Goal: Navigation & Orientation: Understand site structure

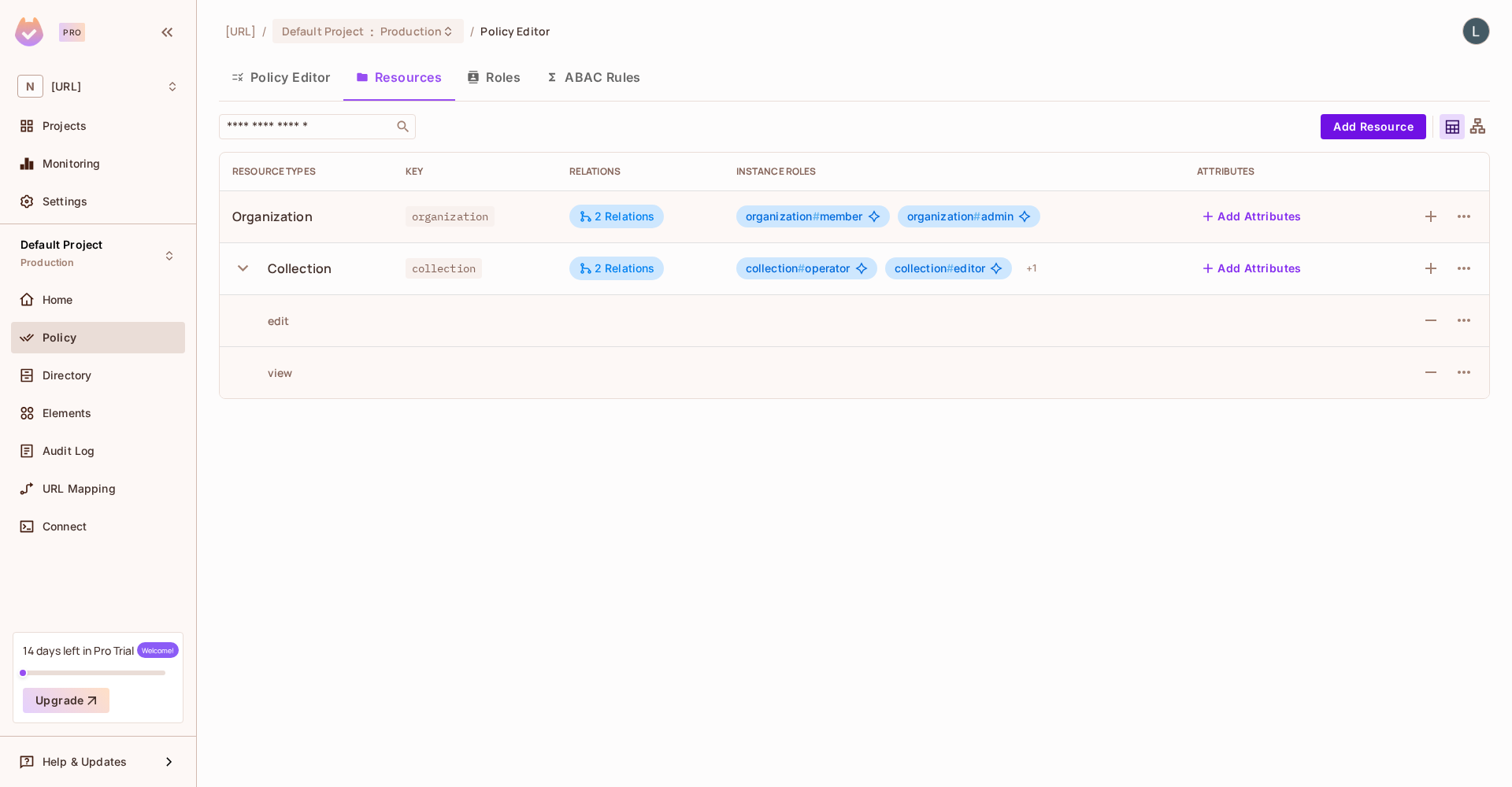
click at [287, 79] on button "Policy Editor" at bounding box center [281, 77] width 125 height 39
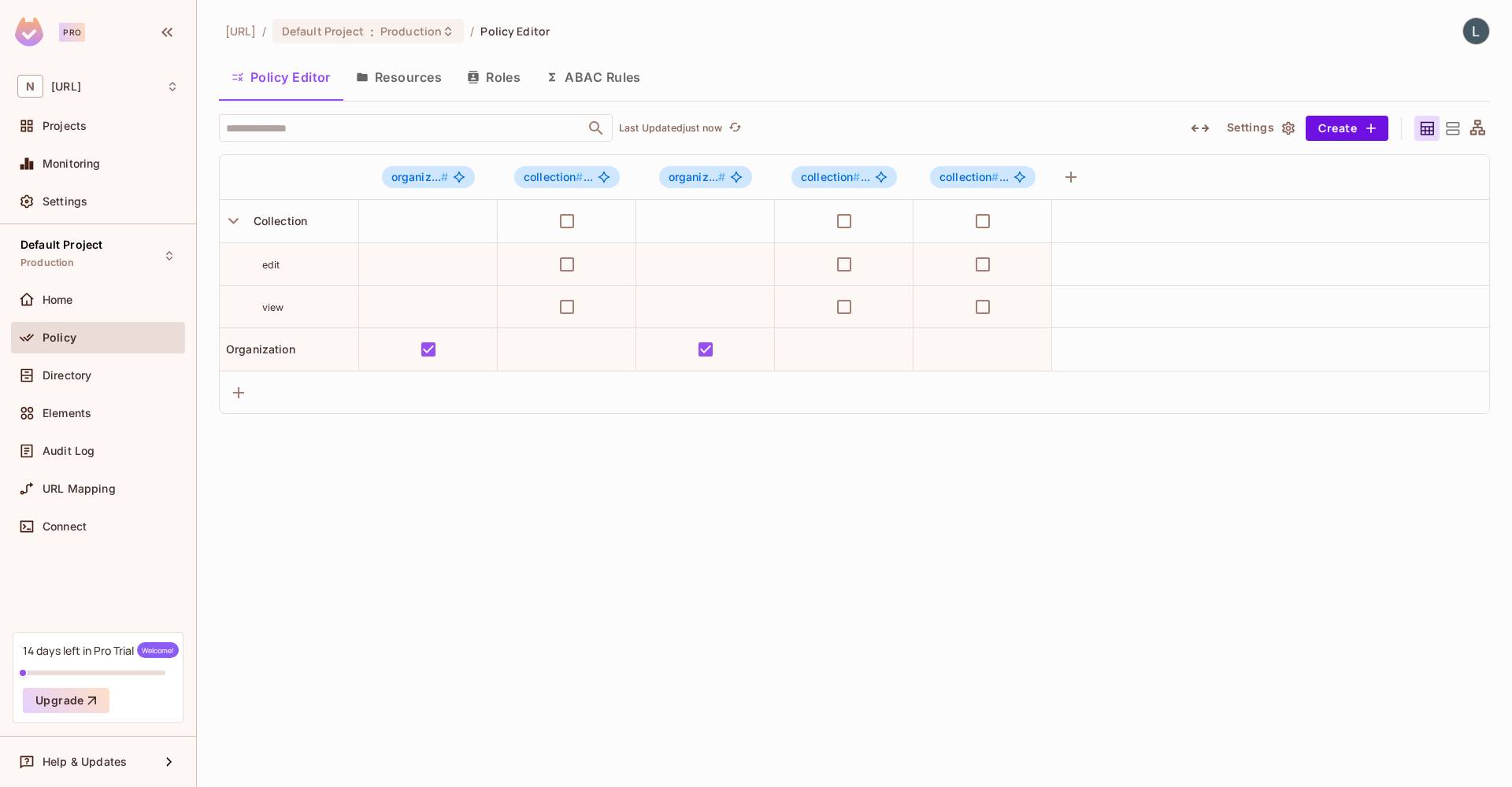
click at [1243, 132] on button "Settings" at bounding box center [1260, 127] width 79 height 25
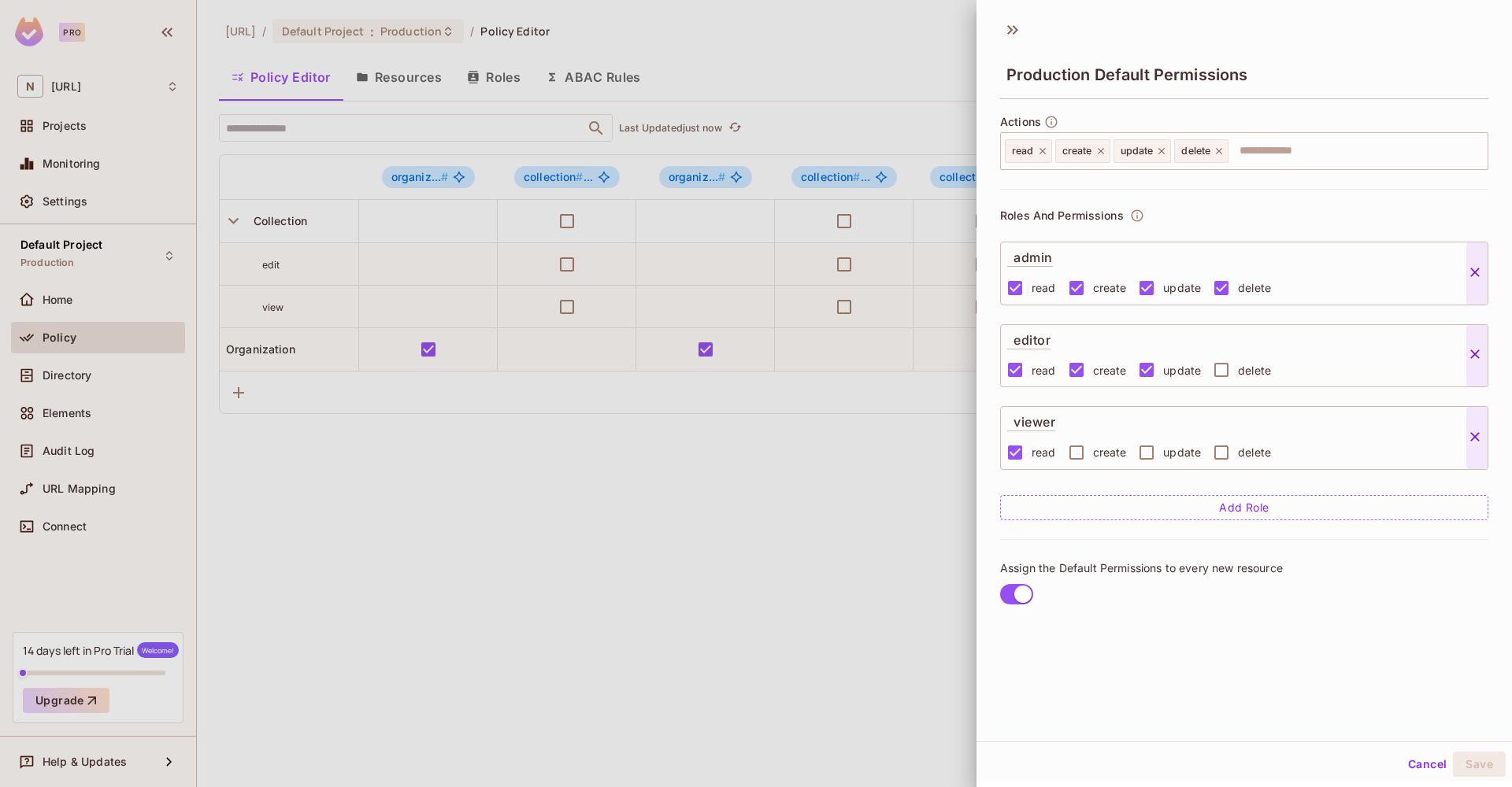
click at [844, 502] on div at bounding box center [756, 394] width 1512 height 787
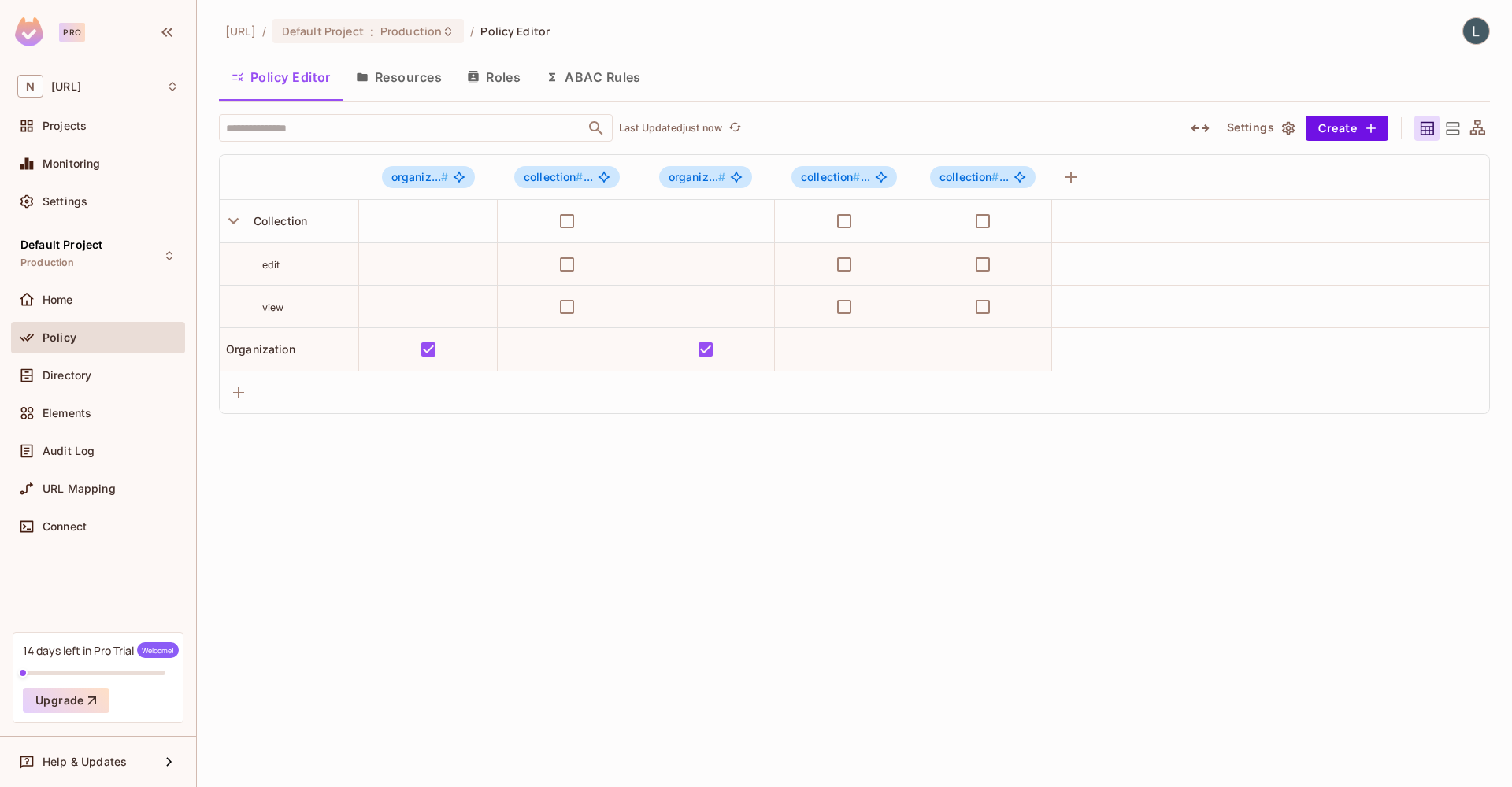
click at [1475, 25] on img at bounding box center [1476, 31] width 26 height 26
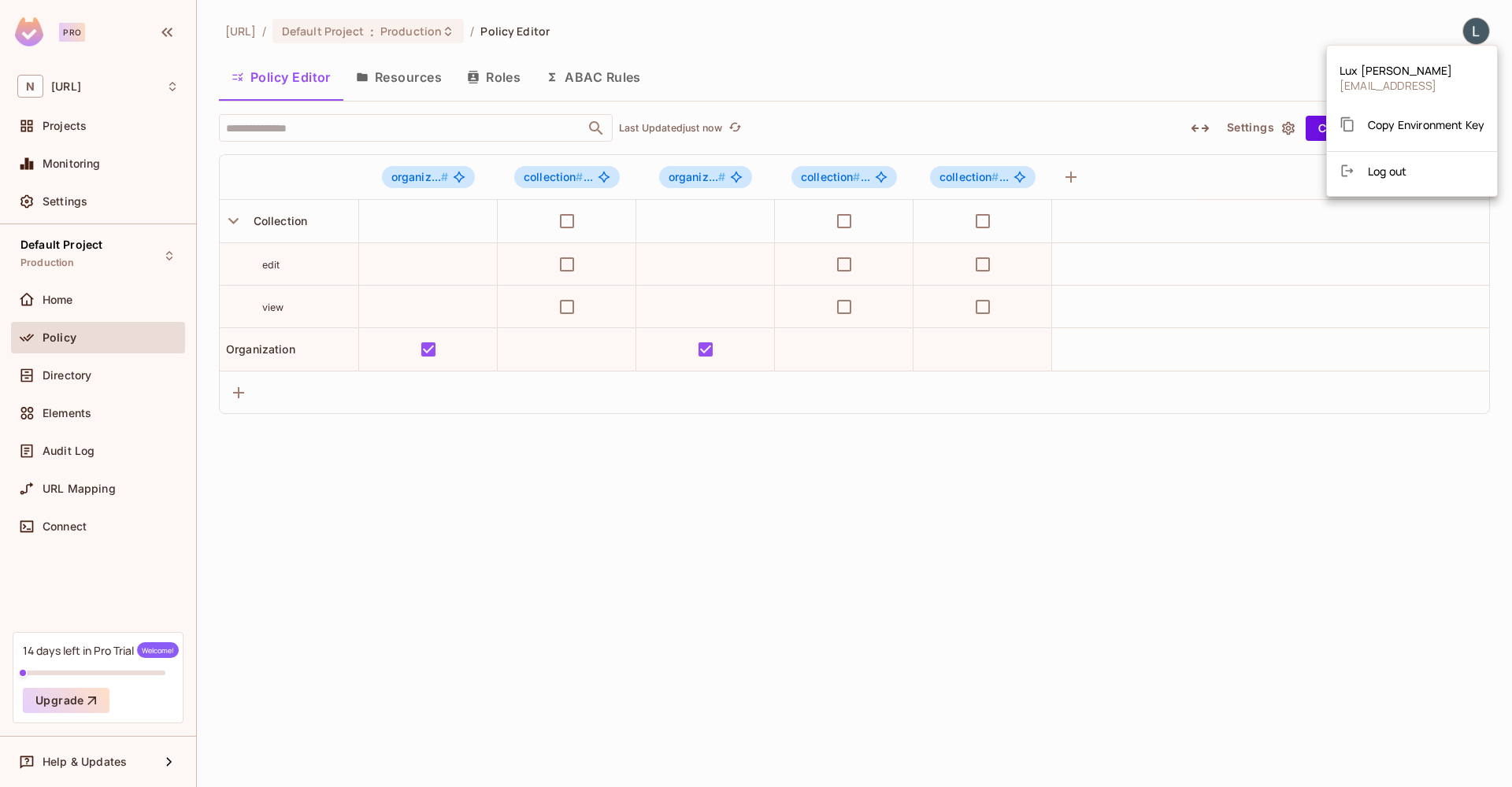
click at [1217, 80] on div at bounding box center [756, 394] width 1512 height 787
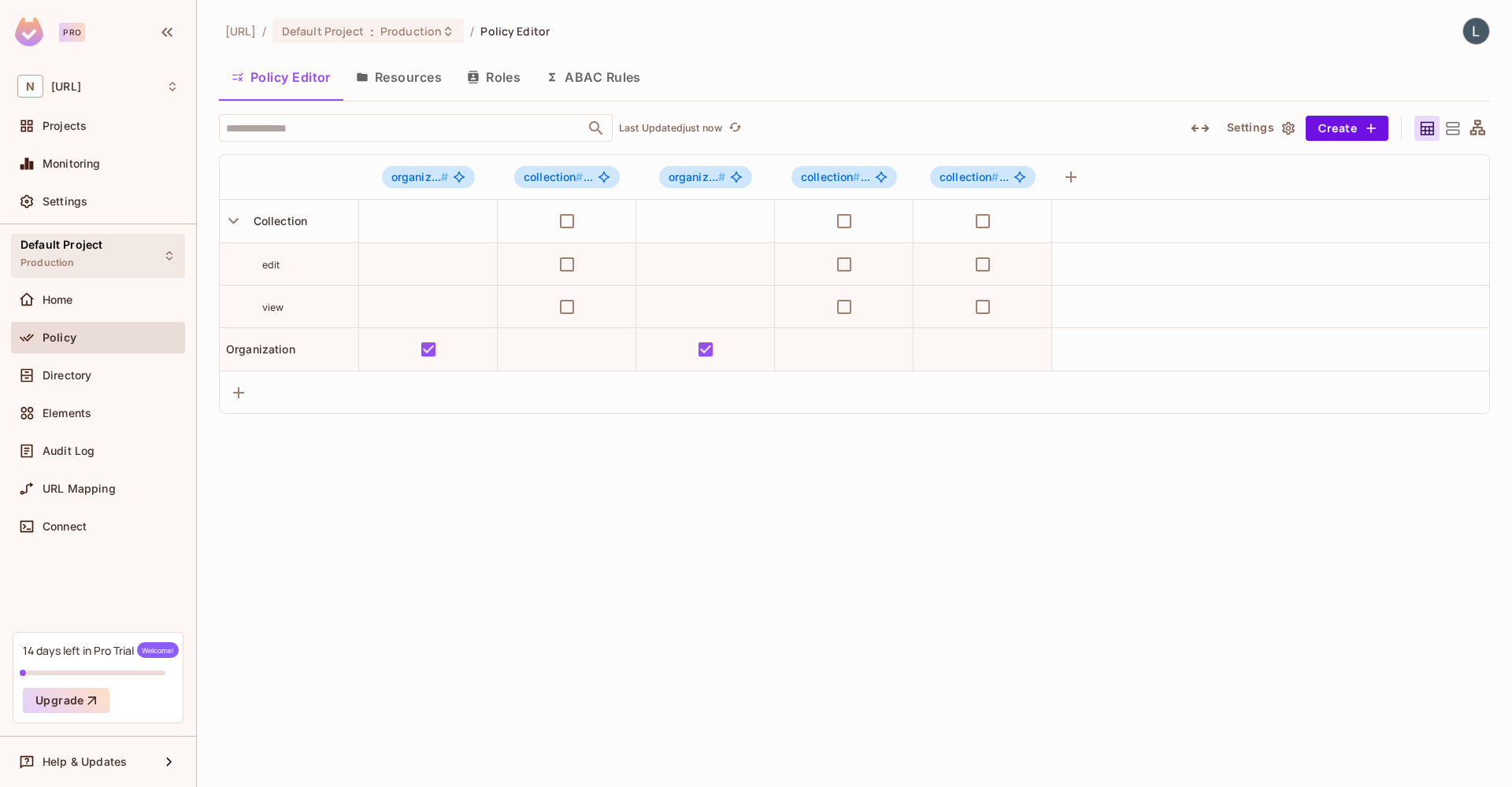
click at [98, 248] on span "Default Project" at bounding box center [61, 244] width 82 height 12
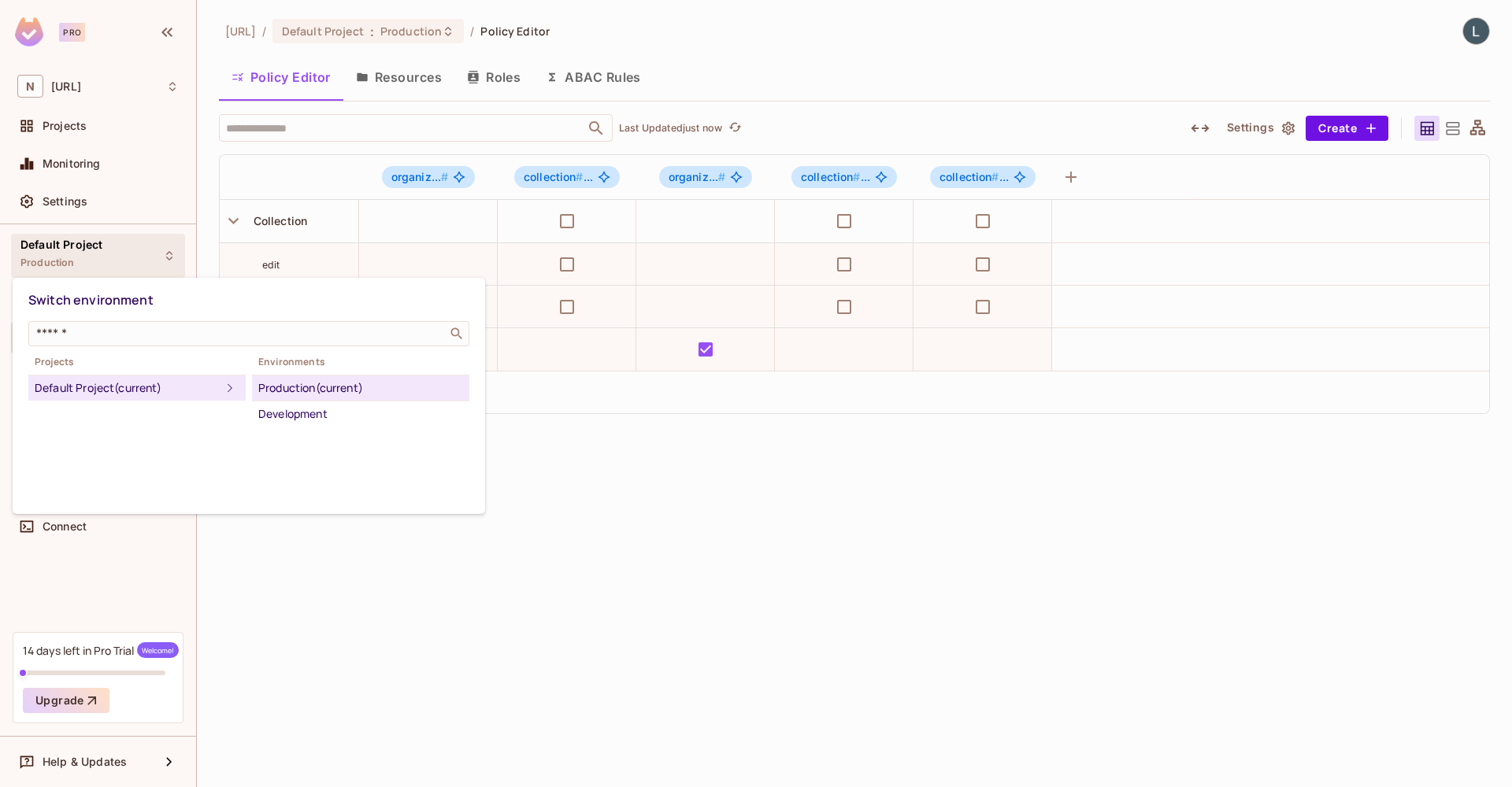
click at [101, 249] on div at bounding box center [756, 394] width 1512 height 787
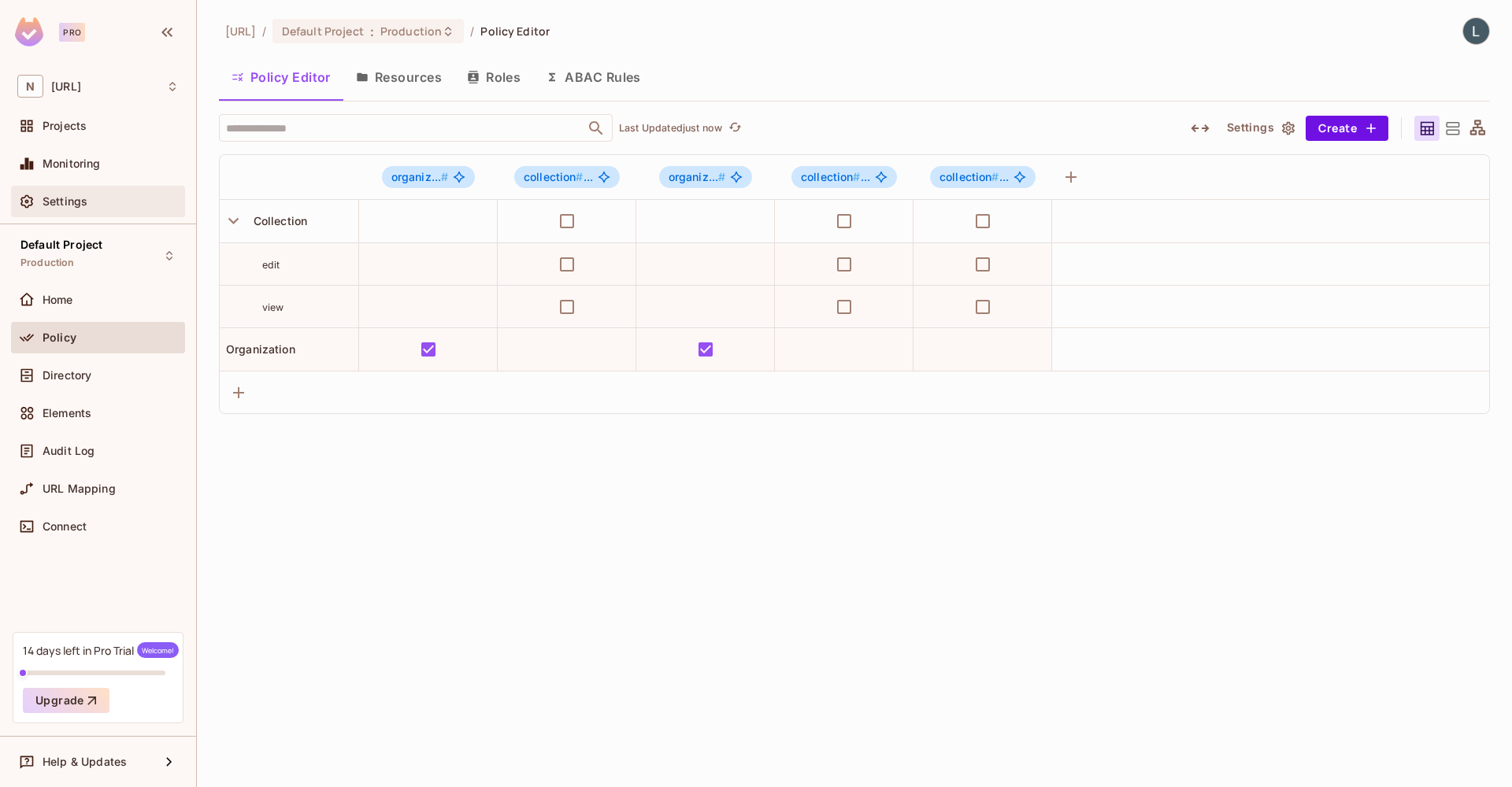
click at [111, 194] on div "Settings" at bounding box center [97, 201] width 161 height 19
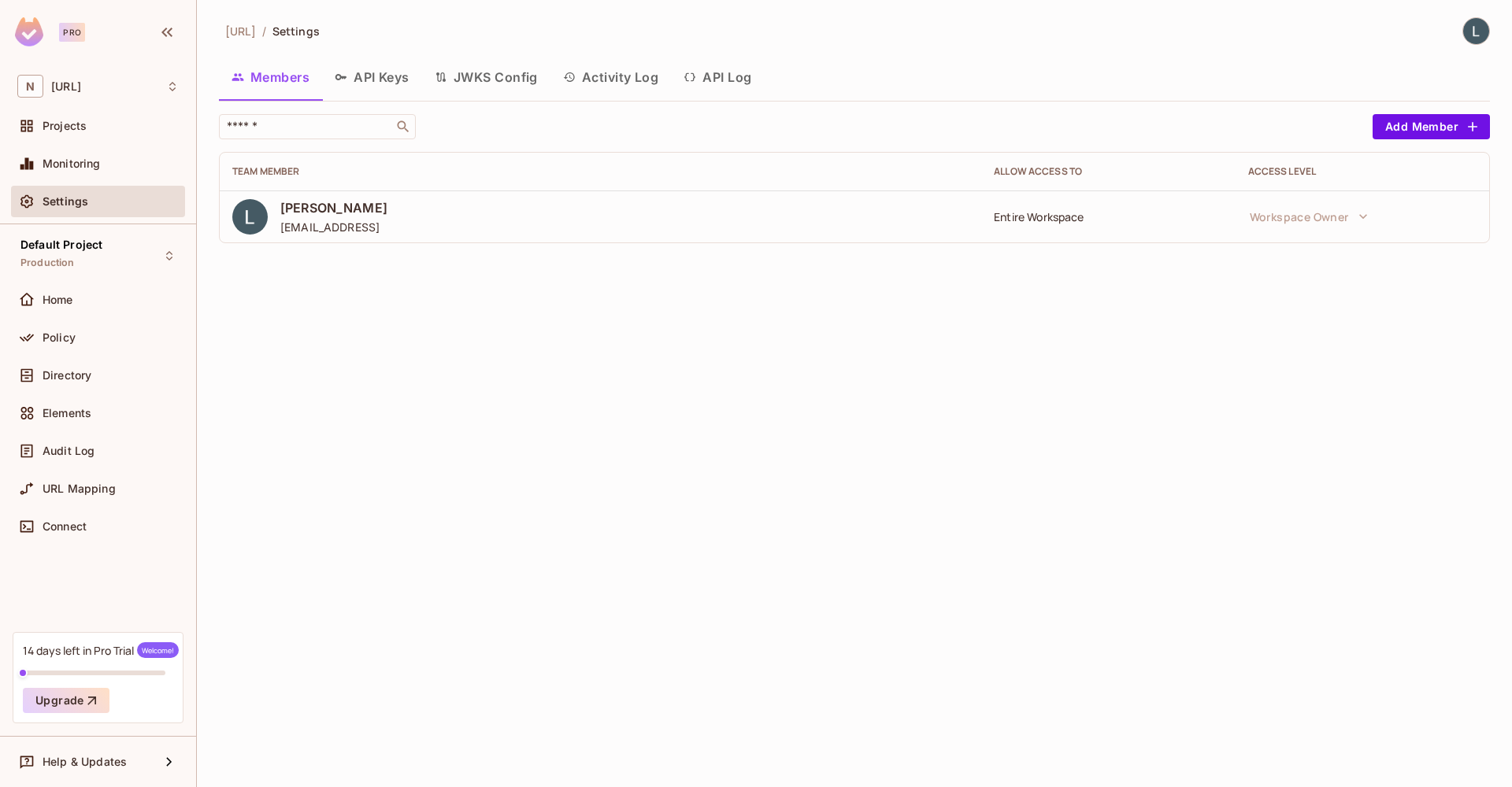
click at [367, 79] on button "API Keys" at bounding box center [372, 77] width 100 height 39
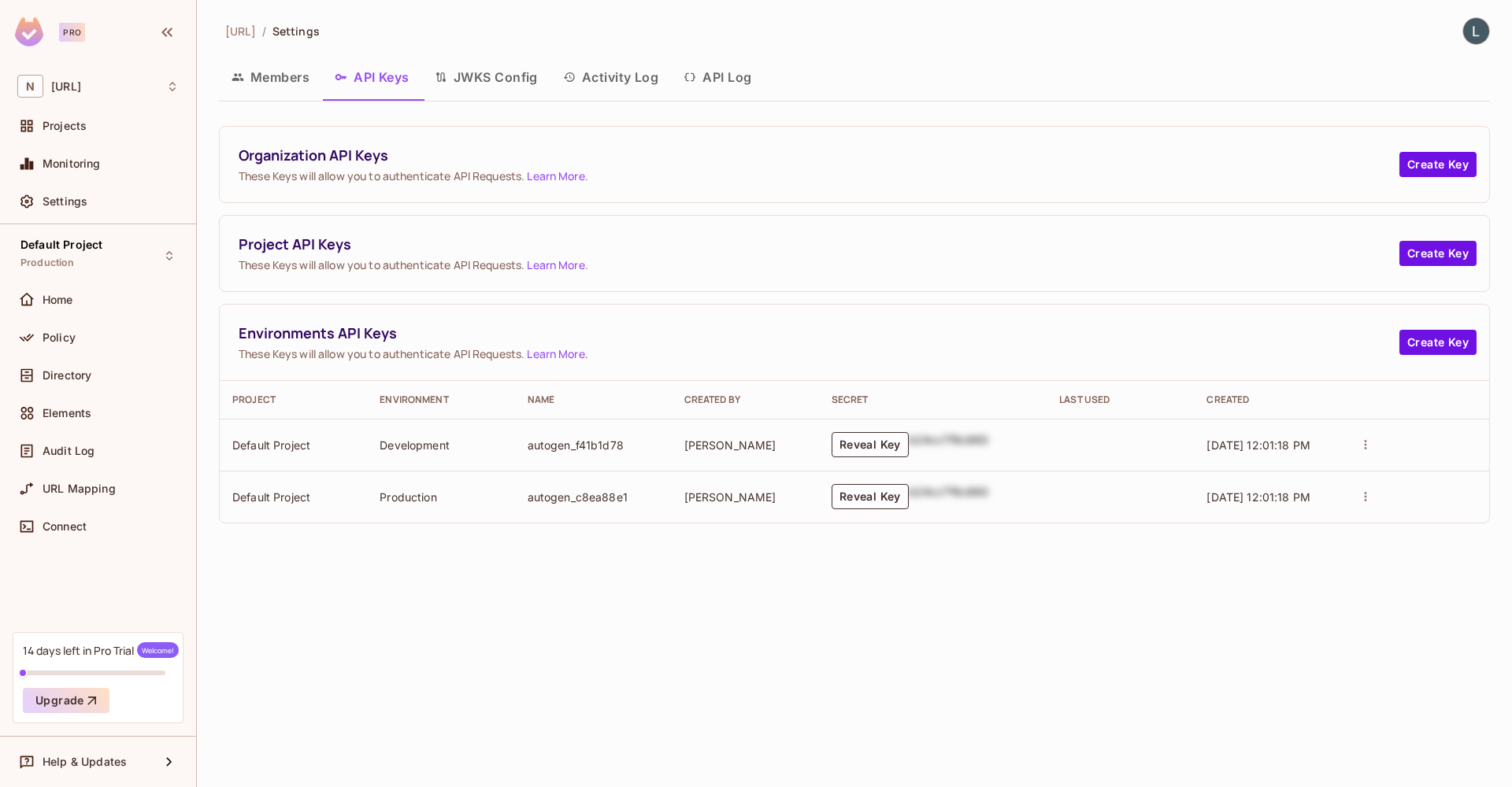
click at [510, 76] on button "JWKS Config" at bounding box center [486, 77] width 128 height 39
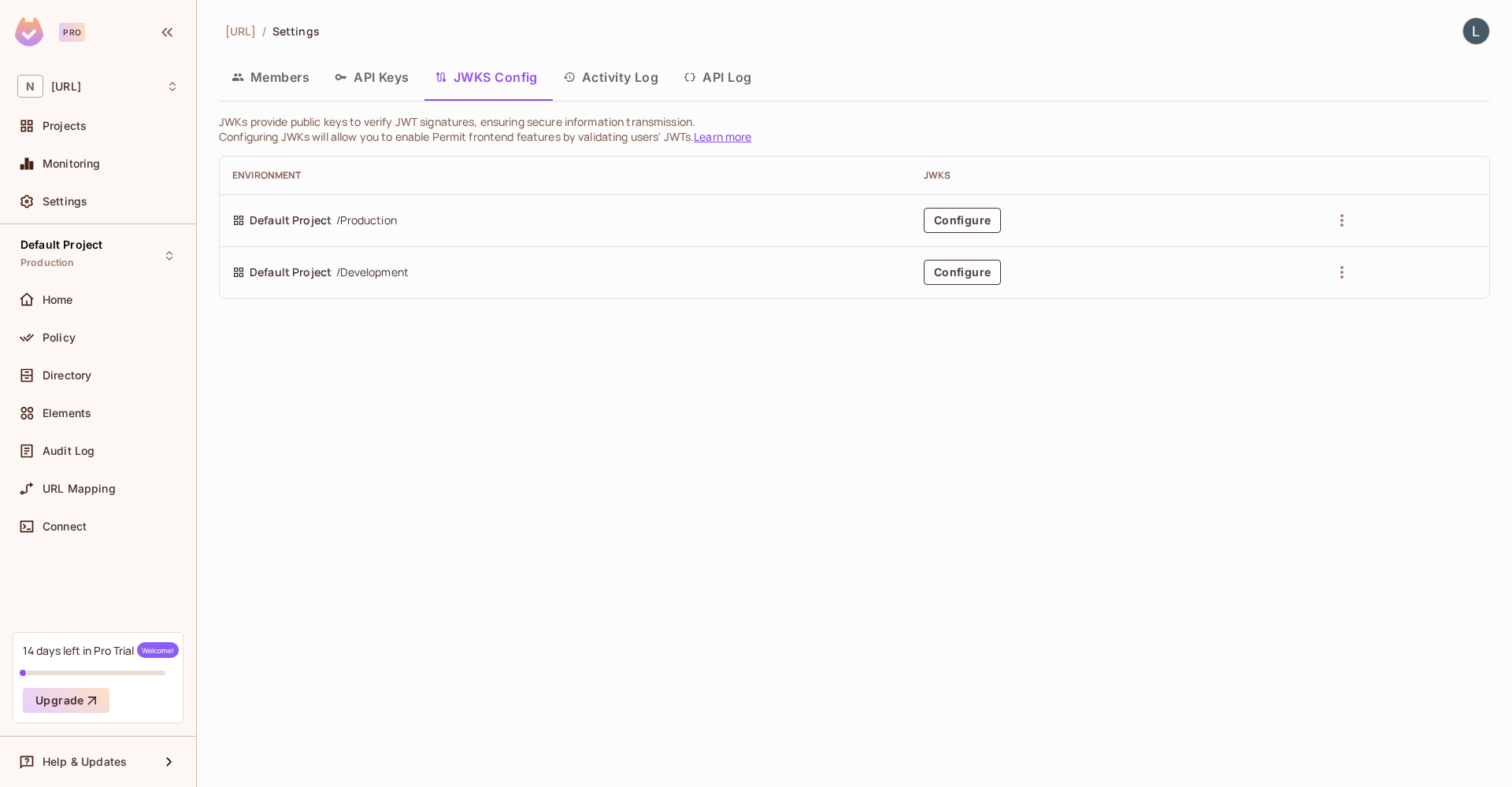
click at [219, 111] on div "[URL] / Settings Members API Keys JWKS Config Activity Log API Log JWKs provide…" at bounding box center [855, 164] width 1271 height 294
click at [279, 87] on button "Members" at bounding box center [271, 77] width 103 height 39
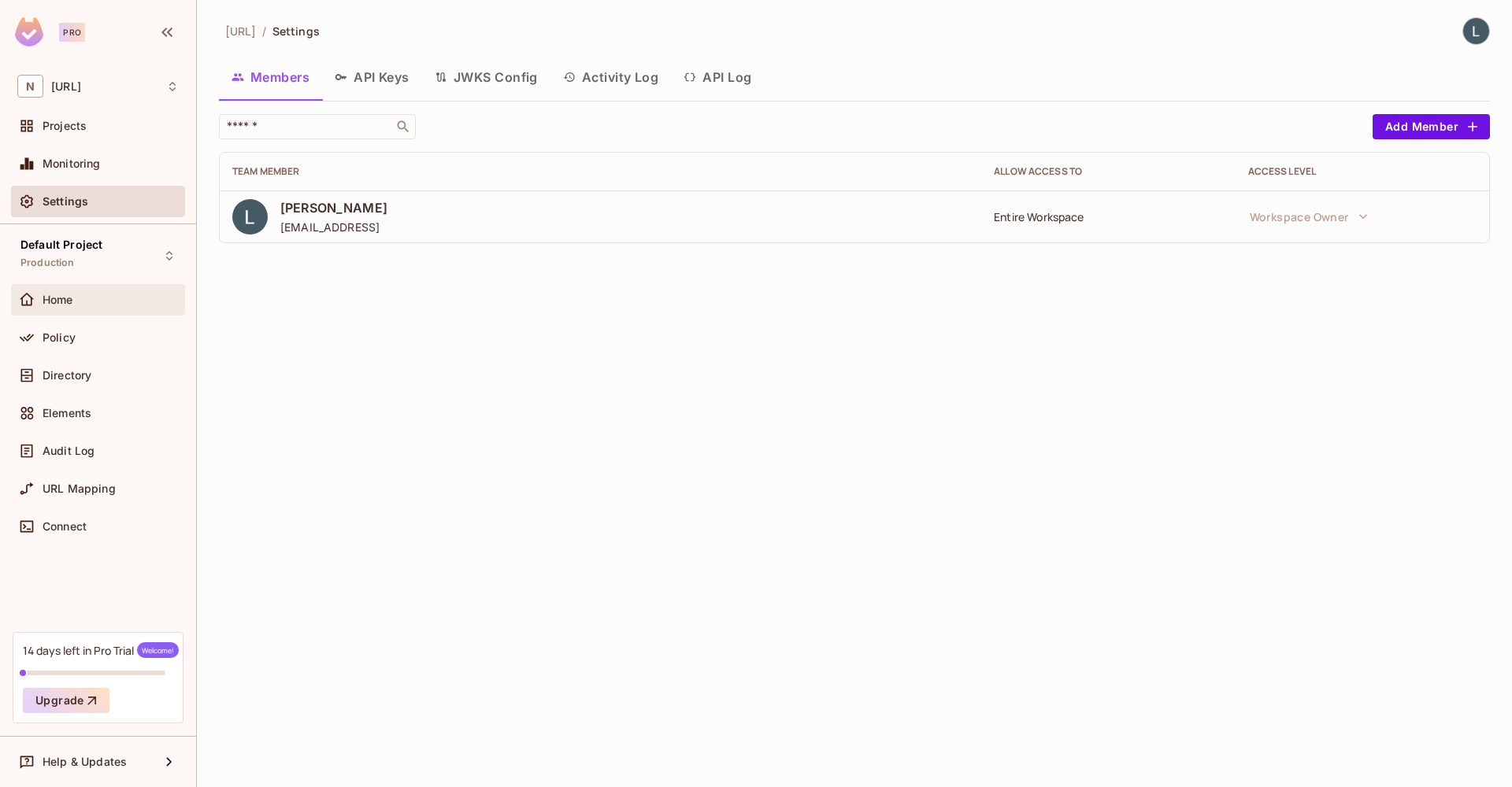
click at [104, 289] on div "Home" at bounding box center [98, 300] width 174 height 32
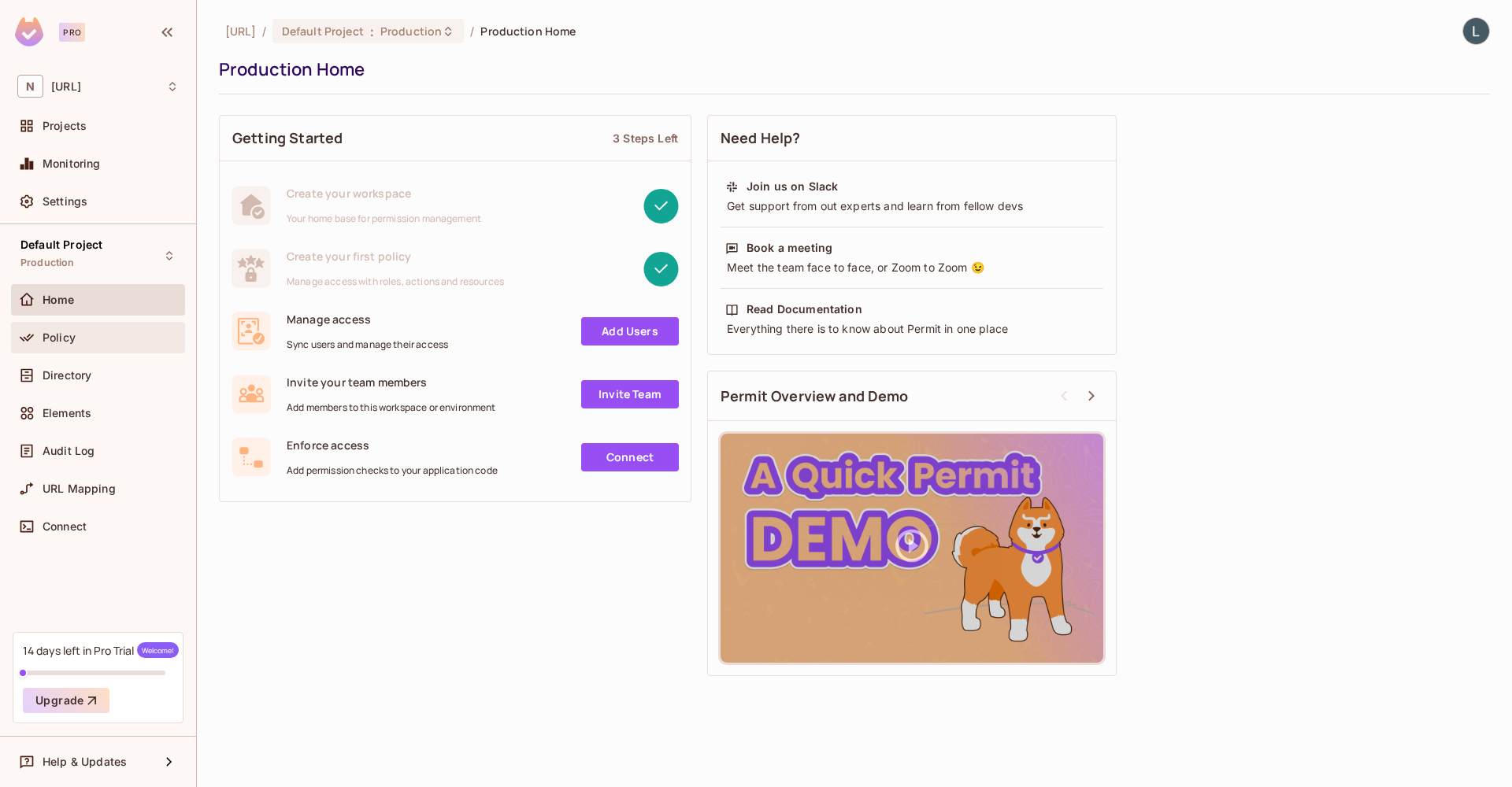
click at [96, 336] on div "Policy" at bounding box center [110, 337] width 136 height 12
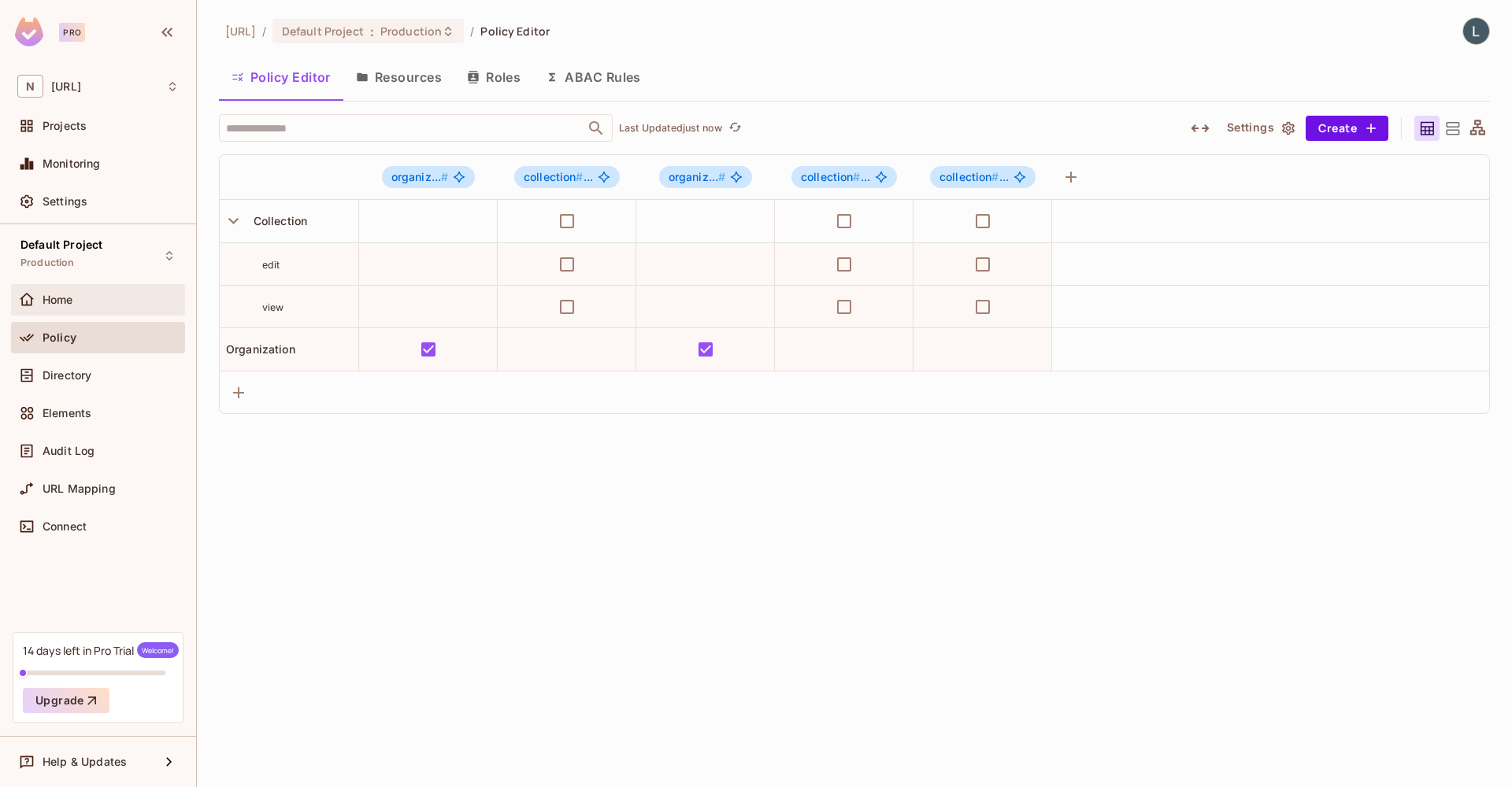
click at [101, 302] on div "Home" at bounding box center [110, 299] width 136 height 12
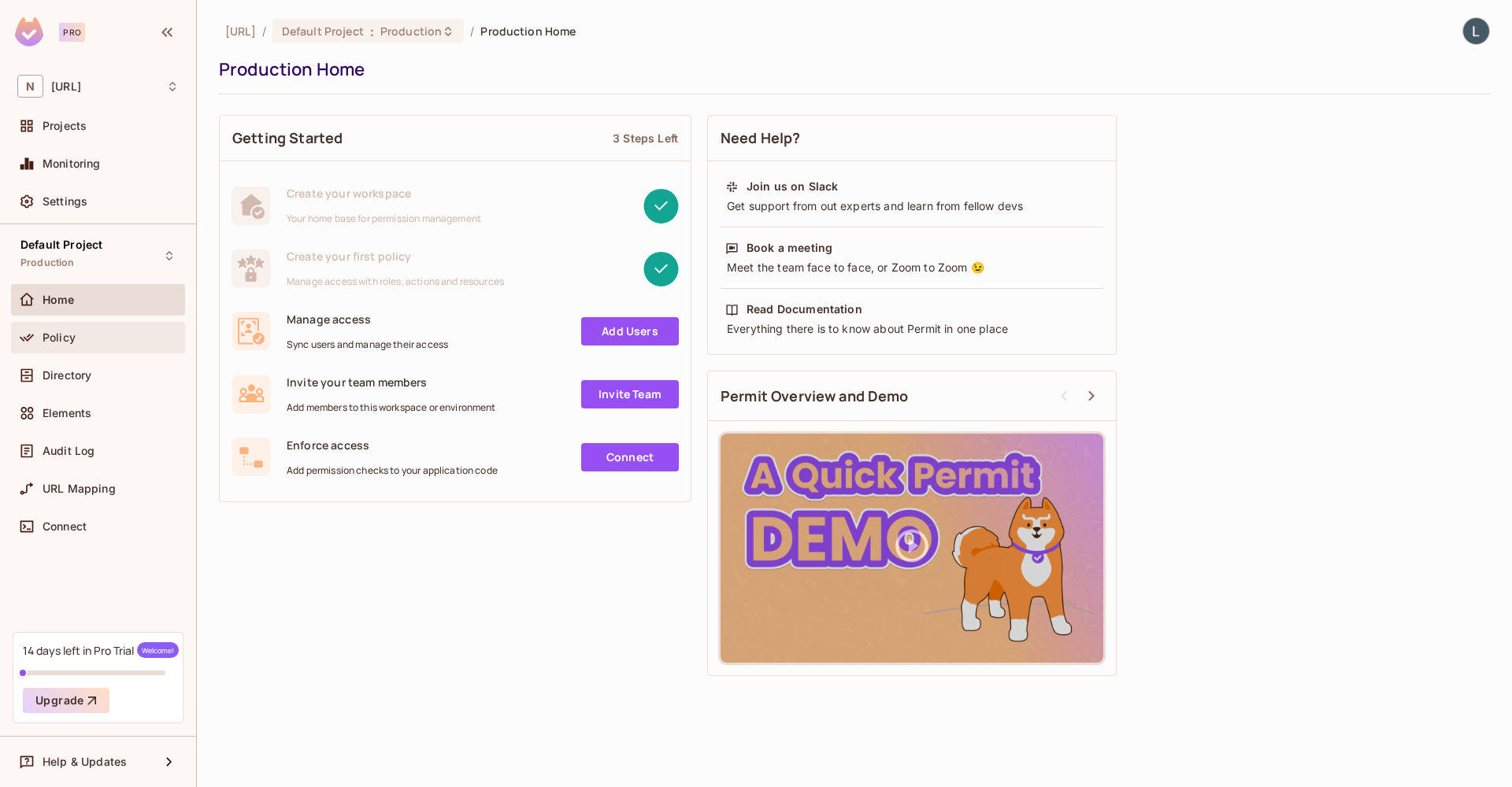
click at [97, 327] on div "Policy" at bounding box center [98, 338] width 174 height 32
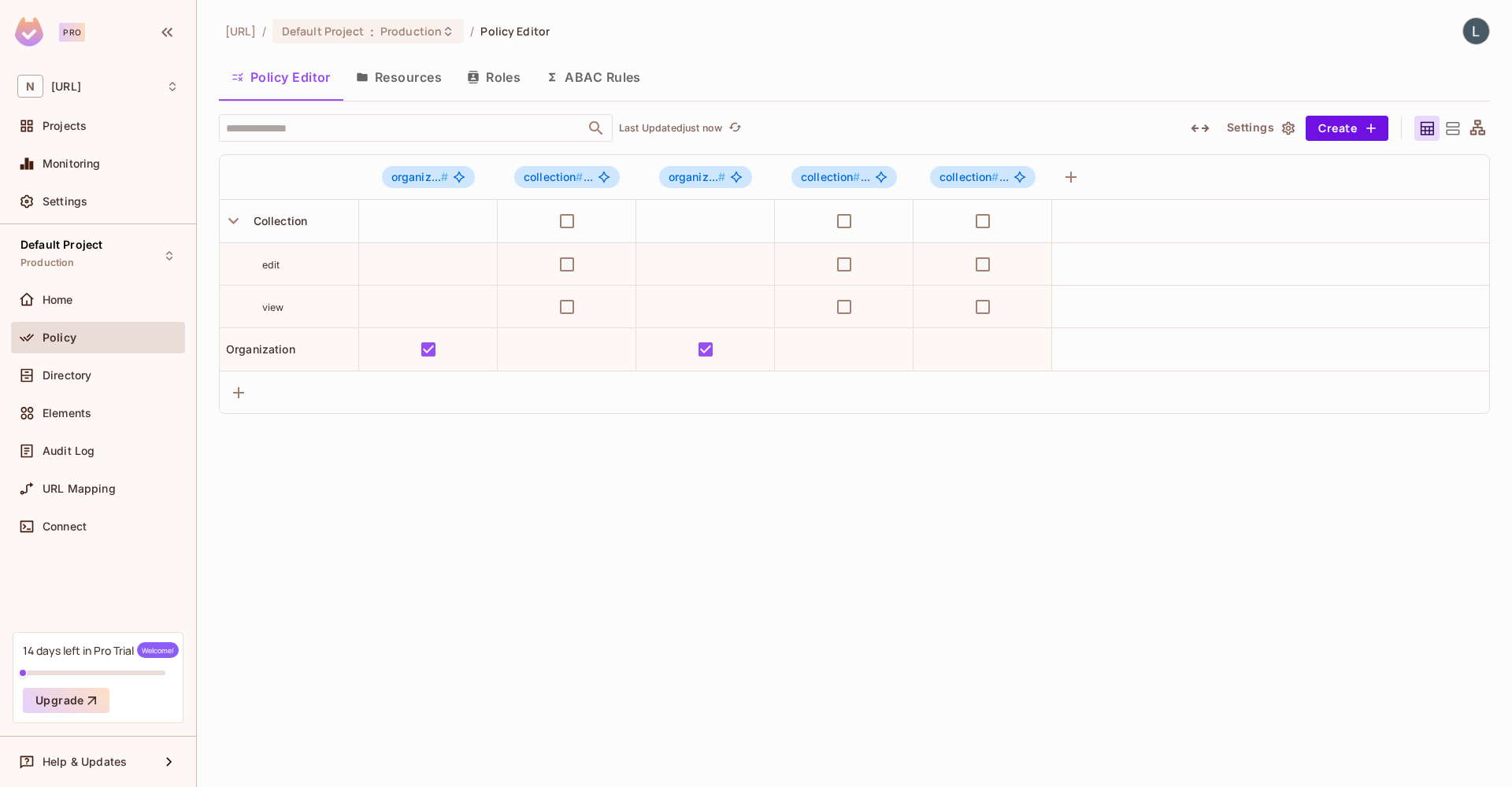
click at [476, 88] on button "Roles" at bounding box center [494, 77] width 79 height 39
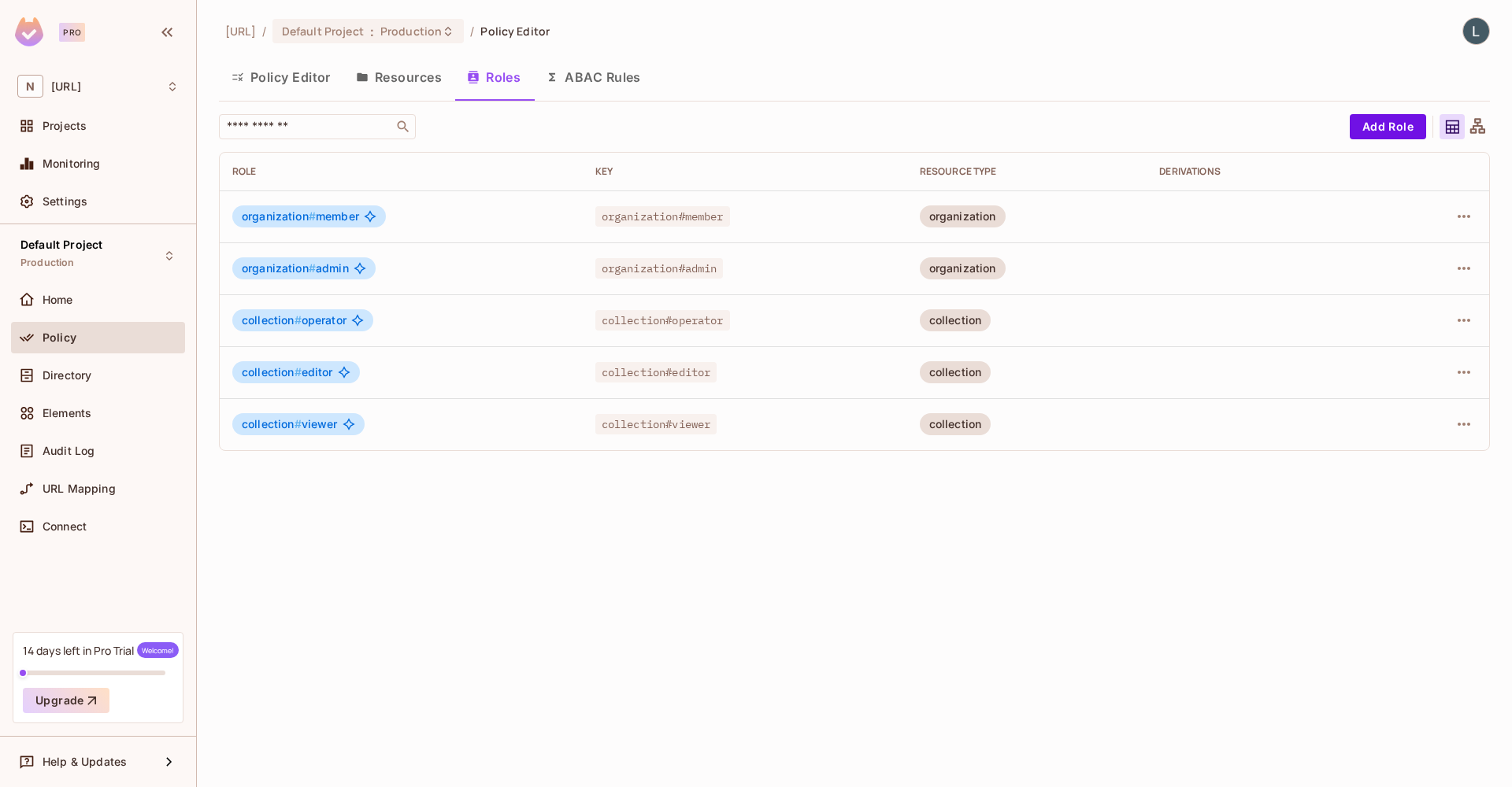
click at [406, 83] on button "Resources" at bounding box center [398, 77] width 111 height 39
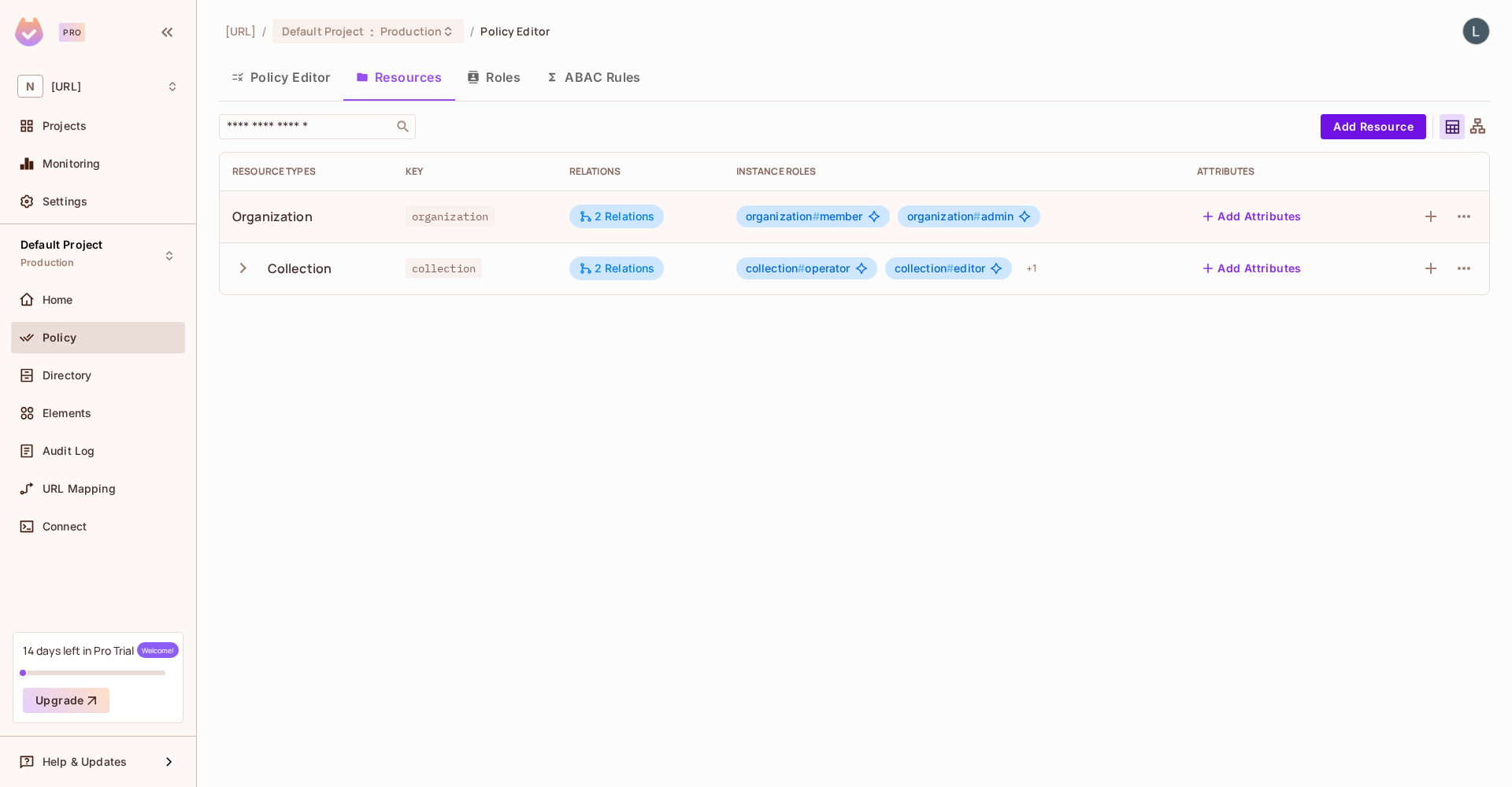
click at [303, 82] on button "Policy Editor" at bounding box center [281, 77] width 125 height 39
